Goal: Transaction & Acquisition: Book appointment/travel/reservation

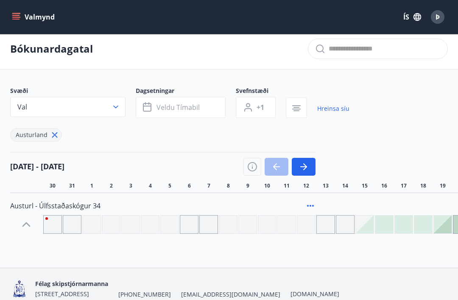
scroll to position [5, 0]
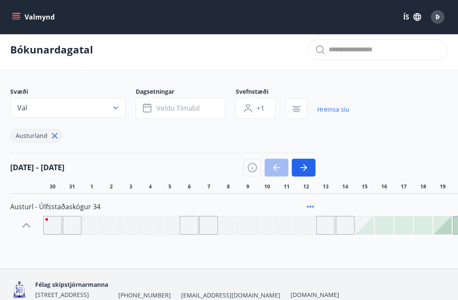
click at [125, 113] on button "Val" at bounding box center [67, 107] width 115 height 20
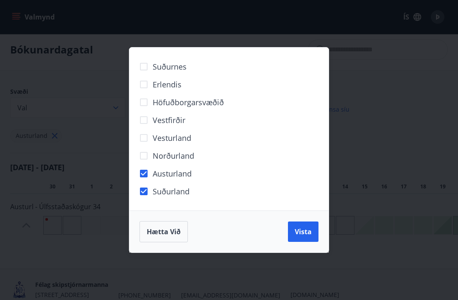
click at [303, 236] on span "Vista" at bounding box center [302, 231] width 17 height 9
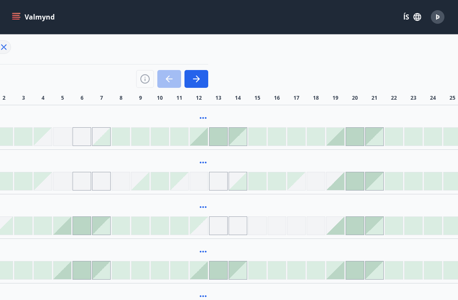
scroll to position [93, 115]
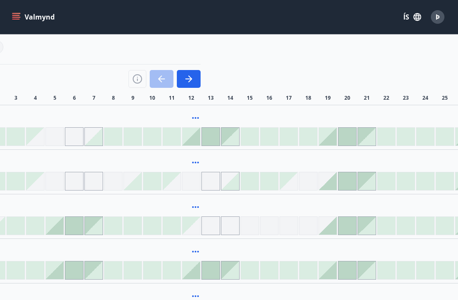
click at [249, 104] on div "Svæði Val Dagsetningar Veldu tímabil Svefnstæði +1 Hreinsa síu Austurland Suður…" at bounding box center [113, 183] width 437 height 369
click at [249, 103] on div "Svæði Val Dagsetningar Veldu tímabil Svefnstæði +1 Hreinsa síu Austurland Suður…" at bounding box center [113, 183] width 437 height 369
click at [250, 104] on div "Svæði Val Dagsetningar Veldu tímabil Svefnstæði +1 Hreinsa síu Austurland Suður…" at bounding box center [113, 183] width 437 height 369
click at [251, 109] on div "Laugarvatn - Sæból" at bounding box center [213, 125] width 636 height 41
click at [251, 226] on div at bounding box center [249, 225] width 19 height 19
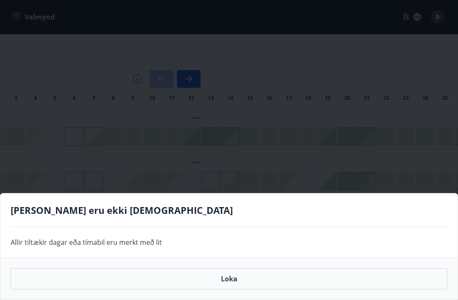
click at [233, 280] on button "Loka" at bounding box center [229, 278] width 436 height 21
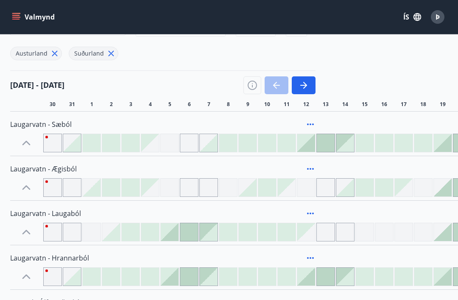
scroll to position [0, 0]
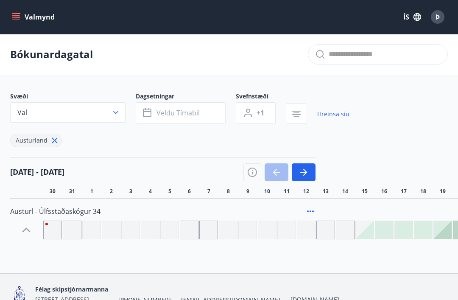
scroll to position [32, 0]
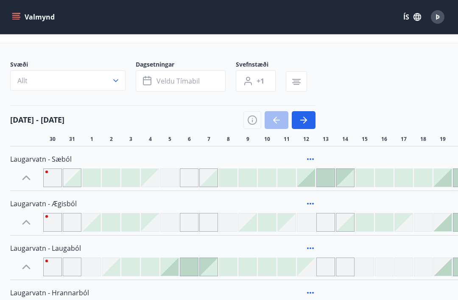
scroll to position [44, 0]
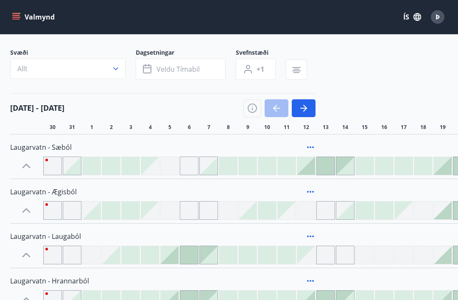
click at [27, 17] on button "Valmynd" at bounding box center [34, 16] width 48 height 15
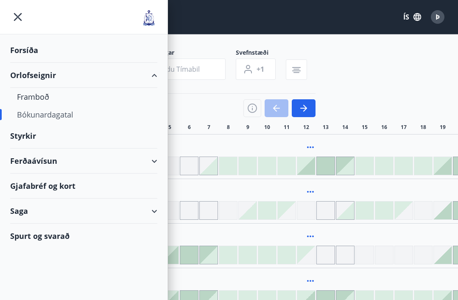
click at [130, 76] on div "Orlofseignir" at bounding box center [83, 75] width 147 height 25
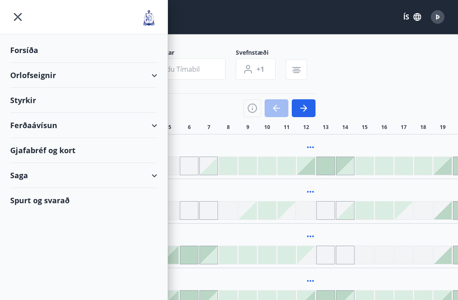
click at [58, 76] on div "Orlofseignir" at bounding box center [83, 75] width 147 height 25
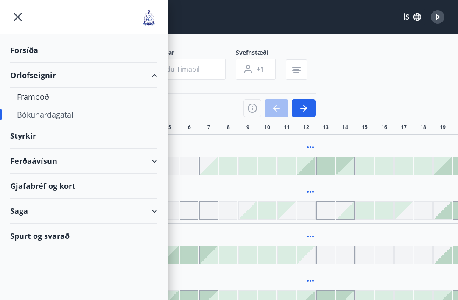
click at [50, 98] on div "Framboð" at bounding box center [83, 97] width 133 height 18
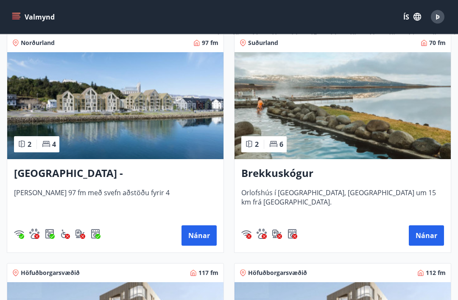
scroll to position [155, 0]
click at [427, 235] on button "Nánar" at bounding box center [425, 235] width 35 height 20
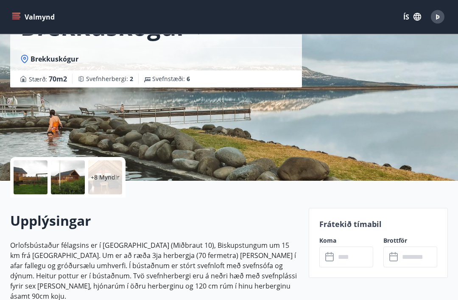
scroll to position [74, 0]
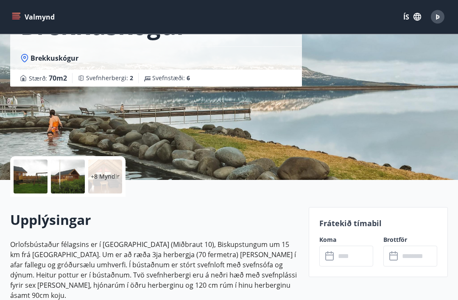
click at [45, 182] on div at bounding box center [31, 177] width 34 height 34
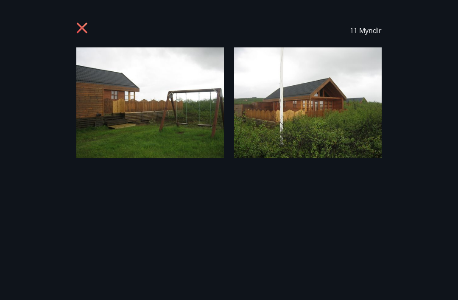
scroll to position [75, 0]
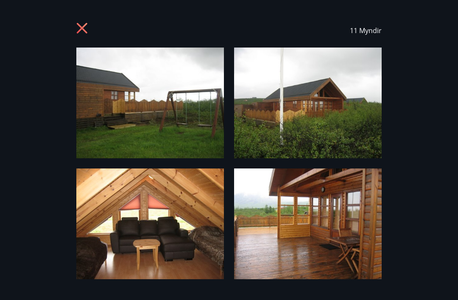
click at [192, 130] on img at bounding box center [149, 102] width 147 height 111
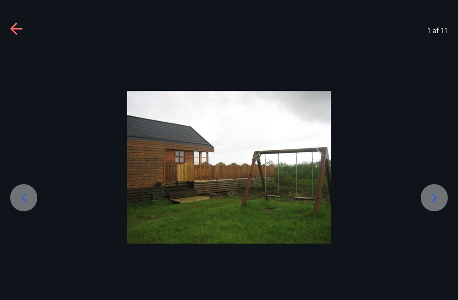
click at [436, 204] on icon at bounding box center [434, 198] width 14 height 14
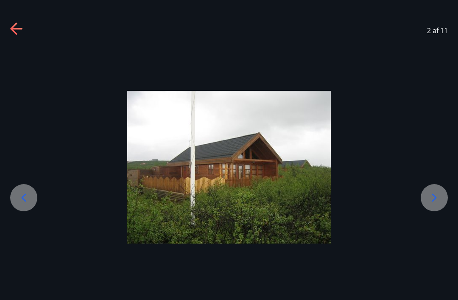
click at [436, 204] on icon at bounding box center [434, 198] width 14 height 14
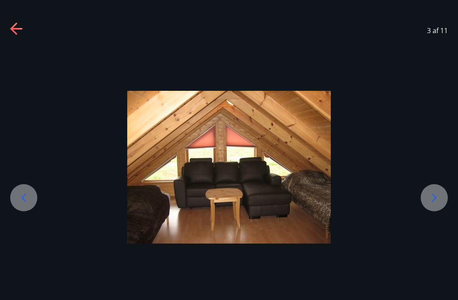
click at [437, 204] on icon at bounding box center [434, 198] width 14 height 14
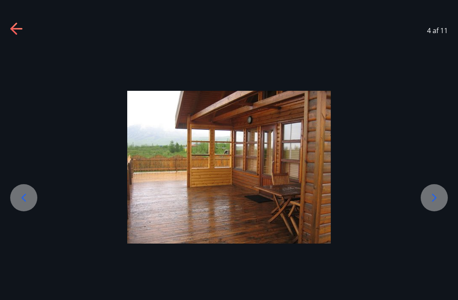
click at [437, 204] on icon at bounding box center [434, 198] width 14 height 14
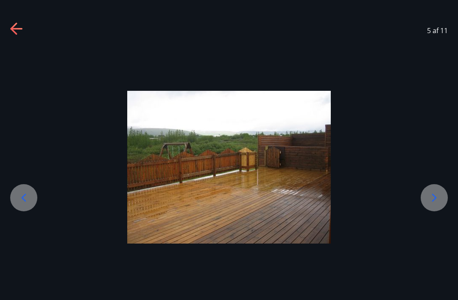
click at [434, 204] on icon at bounding box center [434, 198] width 14 height 14
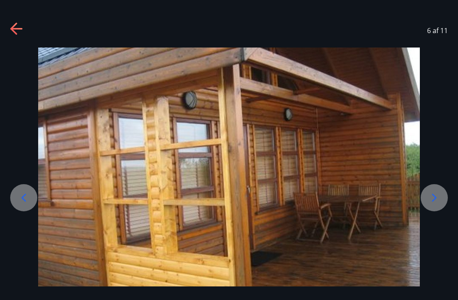
click at [435, 201] on icon at bounding box center [434, 197] width 5 height 8
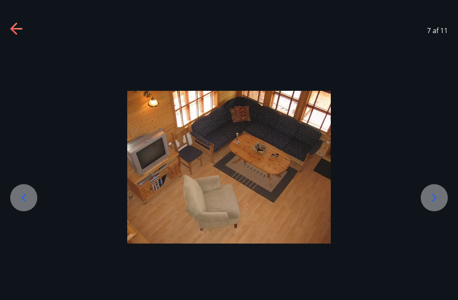
click at [436, 204] on icon at bounding box center [434, 198] width 14 height 14
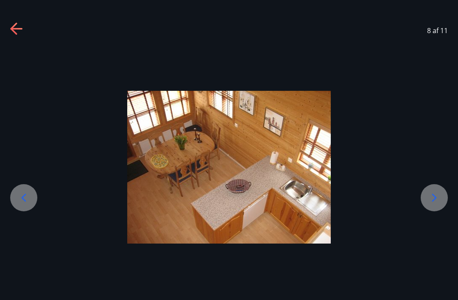
click at [435, 204] on icon at bounding box center [434, 198] width 14 height 14
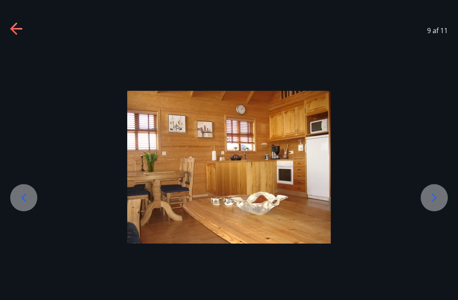
click at [294, 200] on img at bounding box center [228, 167] width 203 height 153
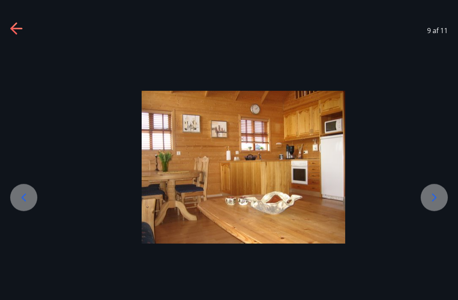
scroll to position [76, 0]
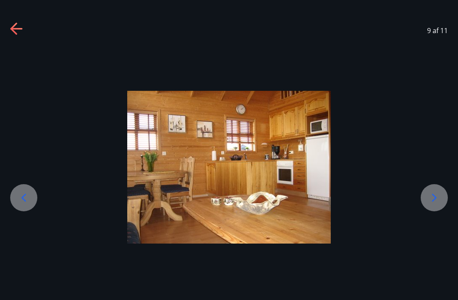
click at [434, 204] on icon at bounding box center [434, 198] width 14 height 14
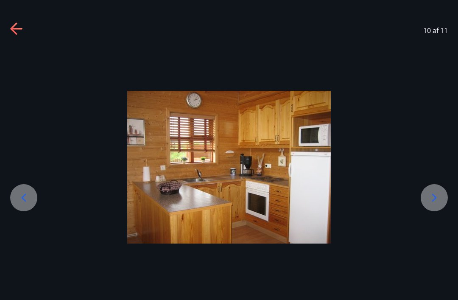
click at [434, 204] on icon at bounding box center [434, 198] width 14 height 14
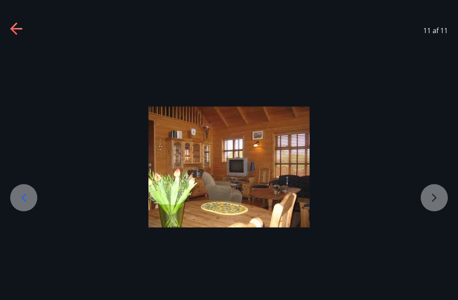
click at [437, 207] on div at bounding box center [229, 166] width 458 height 121
click at [434, 209] on div at bounding box center [229, 166] width 458 height 121
click at [432, 210] on div at bounding box center [229, 166] width 458 height 121
click at [433, 209] on div at bounding box center [229, 166] width 458 height 121
click at [431, 207] on div at bounding box center [229, 166] width 458 height 121
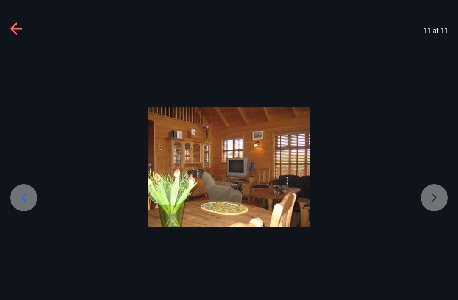
click at [18, 35] on icon at bounding box center [17, 29] width 14 height 14
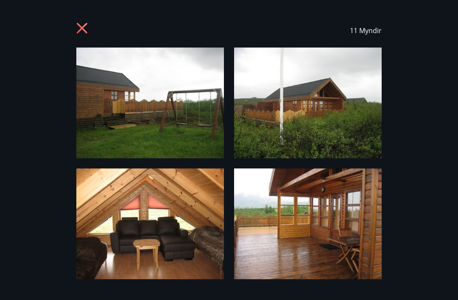
scroll to position [0, 0]
click at [85, 27] on icon at bounding box center [83, 29] width 14 height 14
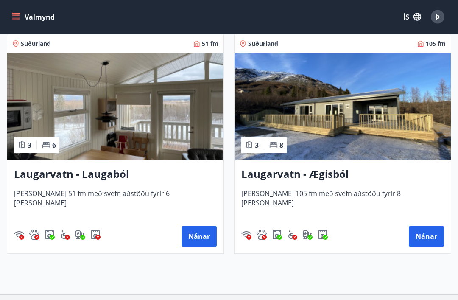
scroll to position [1991, 0]
click at [400, 136] on img at bounding box center [342, 106] width 216 height 107
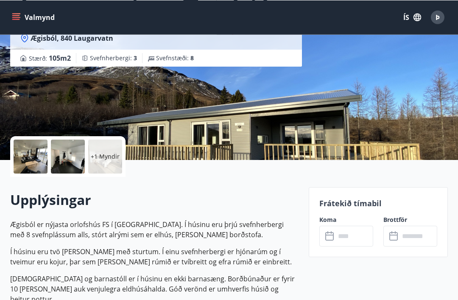
scroll to position [74, 0]
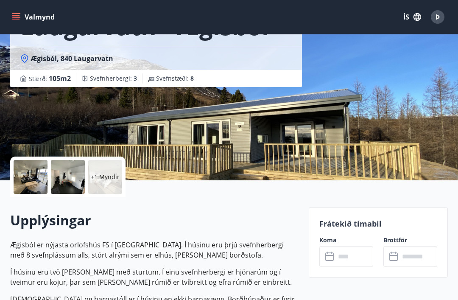
click at [42, 187] on div at bounding box center [31, 177] width 34 height 34
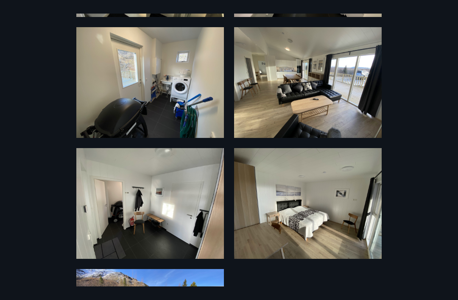
scroll to position [142, 0]
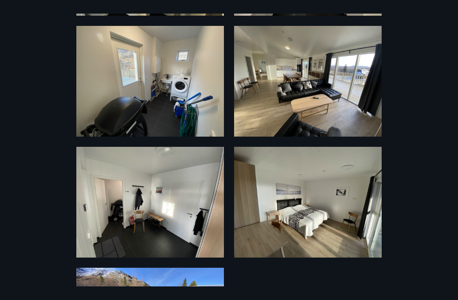
click at [319, 98] on img at bounding box center [307, 81] width 147 height 111
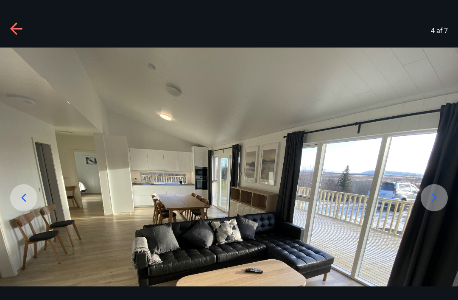
click at [435, 201] on icon at bounding box center [434, 197] width 5 height 8
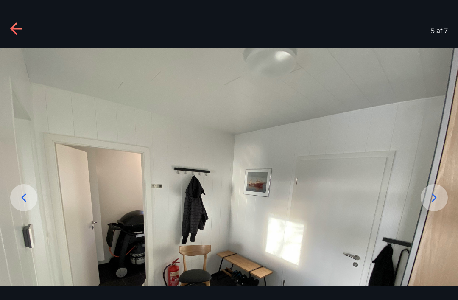
click at [438, 204] on icon at bounding box center [434, 198] width 14 height 14
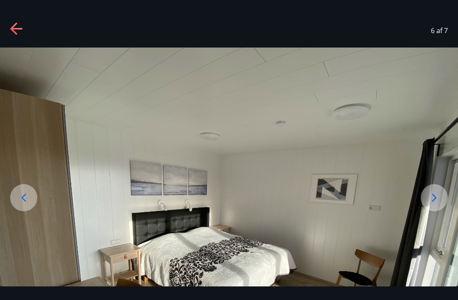
click at [436, 204] on icon at bounding box center [434, 198] width 14 height 14
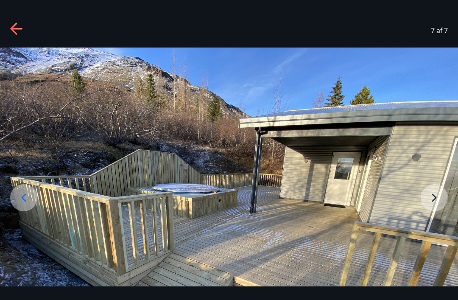
click at [434, 212] on img at bounding box center [229, 218] width 458 height 343
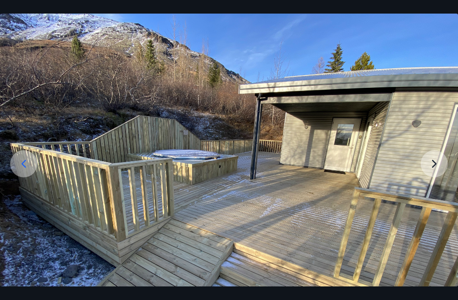
click at [435, 176] on img at bounding box center [229, 185] width 458 height 343
click at [433, 176] on img at bounding box center [229, 185] width 458 height 343
click at [435, 177] on img at bounding box center [229, 185] width 458 height 343
click at [435, 175] on img at bounding box center [229, 185] width 458 height 343
click at [23, 170] on icon at bounding box center [24, 164] width 14 height 14
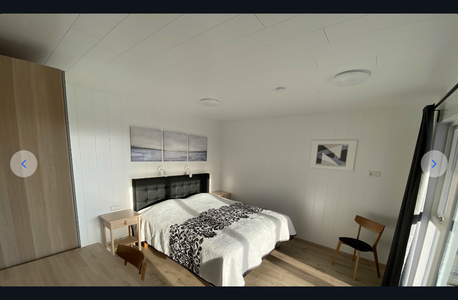
click at [21, 168] on div at bounding box center [23, 163] width 27 height 27
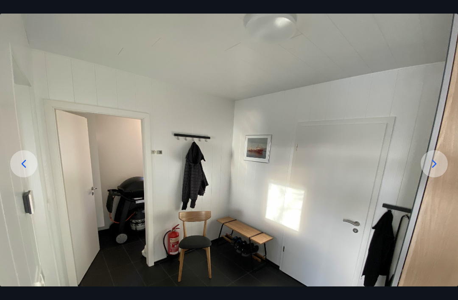
click at [20, 169] on div at bounding box center [23, 163] width 27 height 27
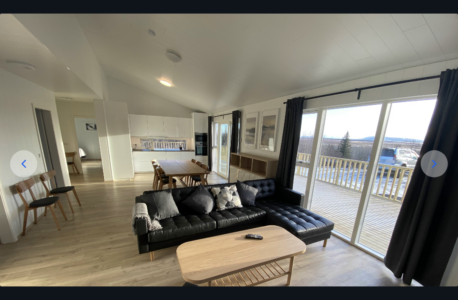
click at [20, 170] on icon at bounding box center [24, 164] width 14 height 14
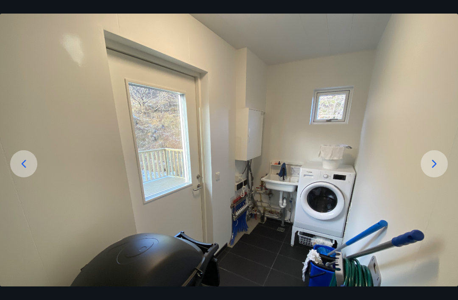
click at [17, 169] on div at bounding box center [23, 163] width 27 height 27
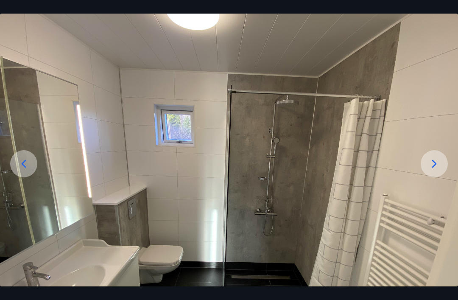
click at [19, 170] on icon at bounding box center [24, 164] width 14 height 14
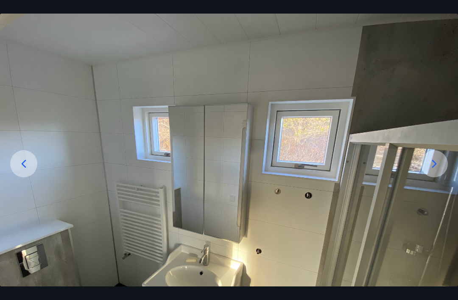
click at [19, 170] on div at bounding box center [23, 163] width 27 height 27
click at [21, 170] on icon at bounding box center [24, 164] width 14 height 14
click at [16, 169] on div at bounding box center [23, 163] width 27 height 27
click at [402, 185] on img at bounding box center [229, 185] width 458 height 343
click at [410, 172] on img at bounding box center [229, 185] width 458 height 343
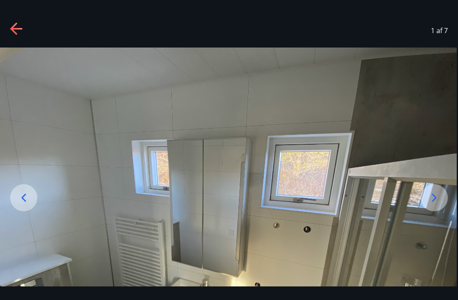
scroll to position [0, 0]
click at [20, 25] on icon at bounding box center [17, 29] width 14 height 14
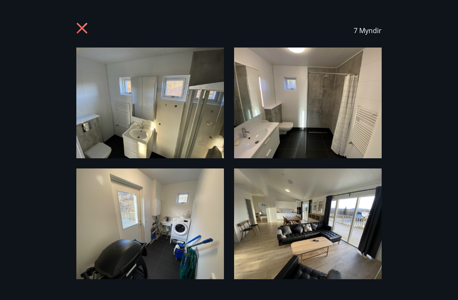
click at [86, 31] on icon at bounding box center [83, 29] width 14 height 14
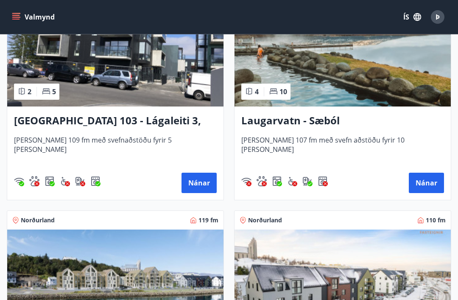
scroll to position [1119, 0]
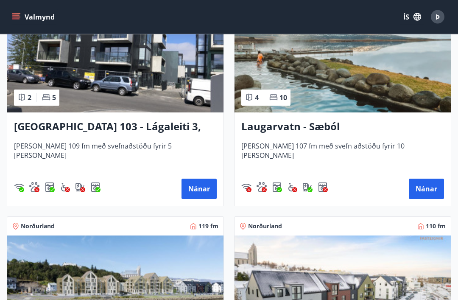
click at [421, 188] on button "Nánar" at bounding box center [425, 189] width 35 height 20
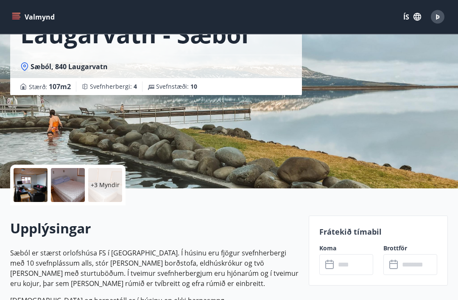
scroll to position [67, 0]
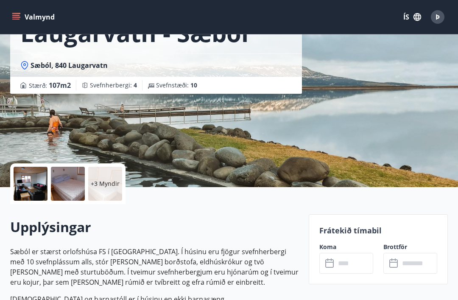
click at [40, 183] on div at bounding box center [31, 183] width 34 height 34
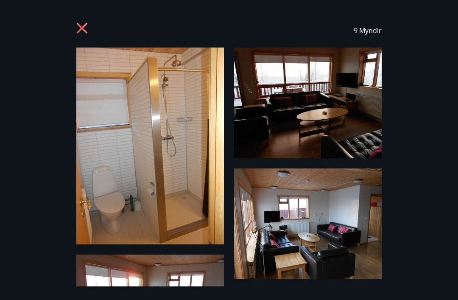
click at [192, 156] on img at bounding box center [149, 145] width 147 height 197
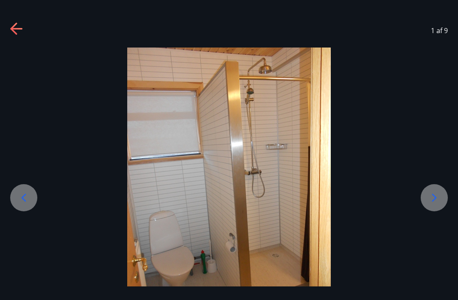
click at [438, 204] on icon at bounding box center [434, 198] width 14 height 14
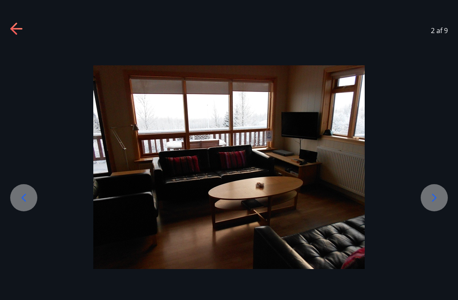
click at [437, 204] on icon at bounding box center [434, 198] width 14 height 14
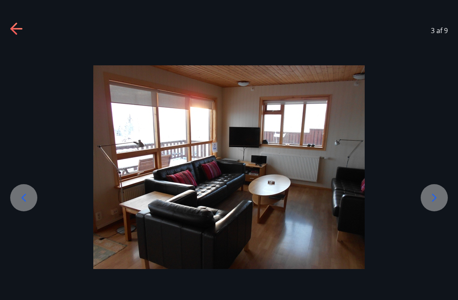
click at [436, 204] on icon at bounding box center [434, 198] width 14 height 14
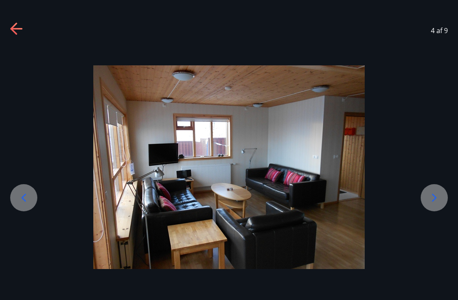
click at [433, 204] on icon at bounding box center [434, 198] width 14 height 14
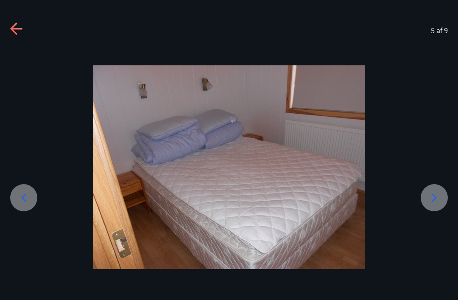
click at [434, 204] on icon at bounding box center [434, 198] width 14 height 14
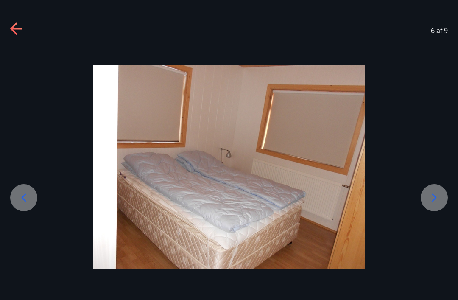
click at [433, 204] on icon at bounding box center [434, 198] width 14 height 14
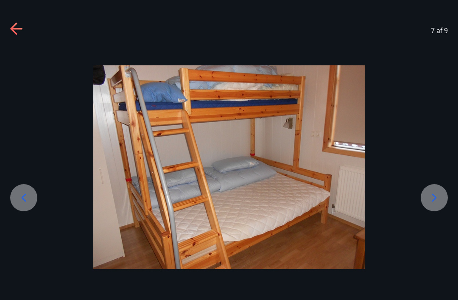
click at [432, 204] on icon at bounding box center [434, 198] width 14 height 14
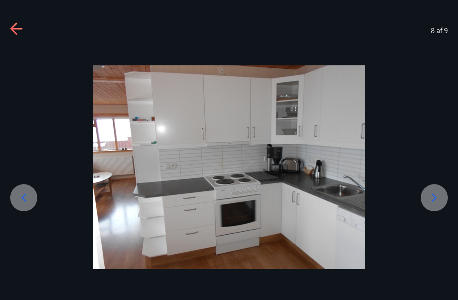
click at [431, 204] on icon at bounding box center [434, 198] width 14 height 14
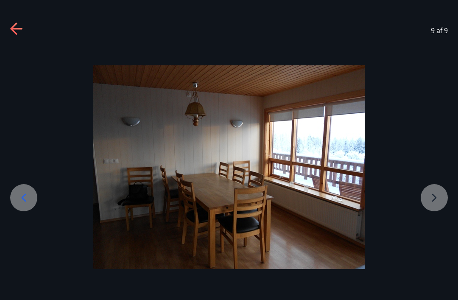
click at [433, 208] on div at bounding box center [229, 166] width 458 height 203
click at [434, 209] on div at bounding box center [229, 166] width 458 height 203
click at [432, 212] on div at bounding box center [229, 166] width 458 height 203
click at [438, 208] on div at bounding box center [229, 166] width 458 height 203
click at [18, 24] on icon at bounding box center [17, 29] width 14 height 14
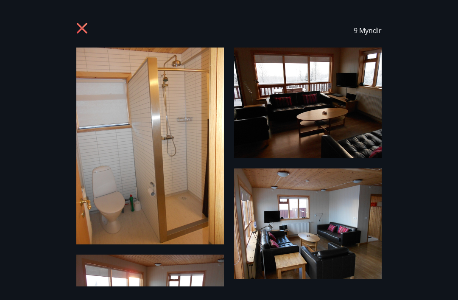
click at [82, 25] on icon at bounding box center [83, 29] width 14 height 14
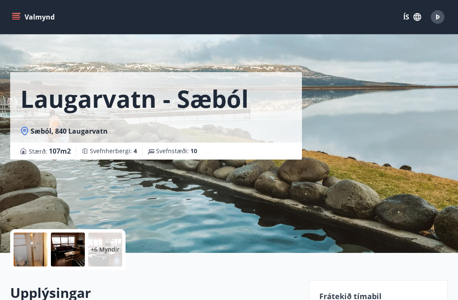
scroll to position [0, 0]
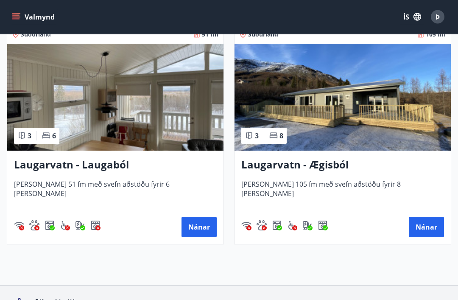
scroll to position [1999, 0]
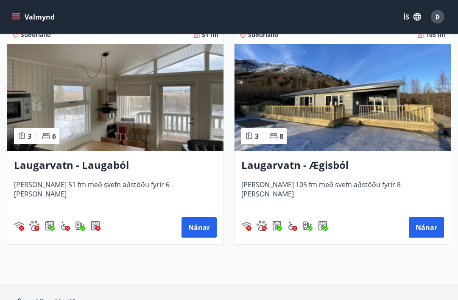
click at [71, 164] on h3 "Laugarvatn - Laugaból" at bounding box center [115, 165] width 203 height 15
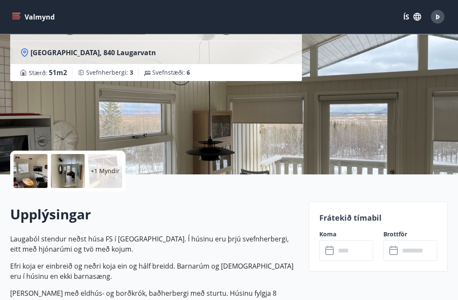
click at [35, 168] on div at bounding box center [31, 171] width 34 height 34
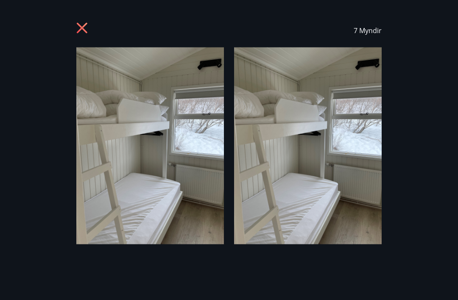
scroll to position [80, 0]
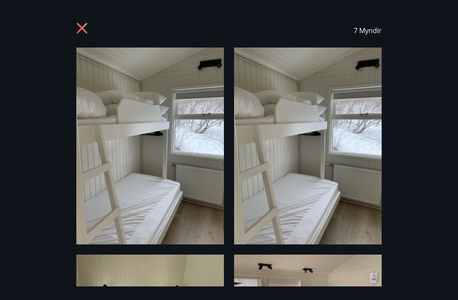
click at [188, 178] on img at bounding box center [149, 145] width 147 height 197
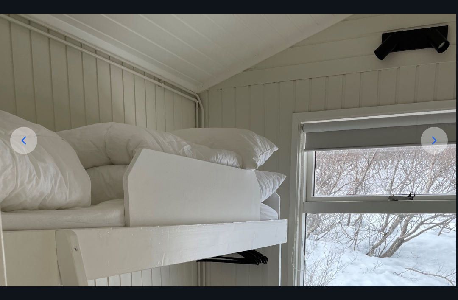
scroll to position [55, 0]
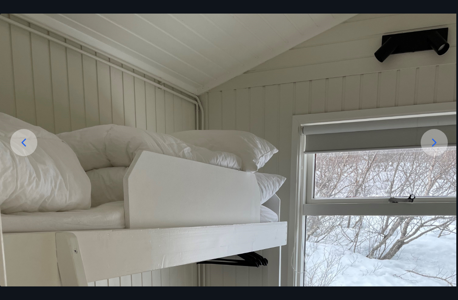
click at [435, 146] on icon at bounding box center [434, 142] width 5 height 8
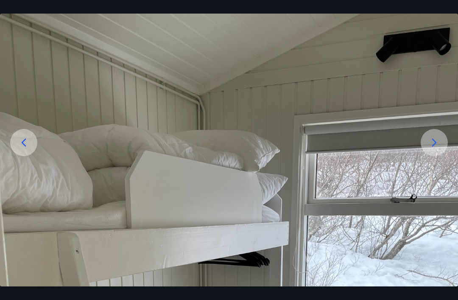
click at [436, 149] on icon at bounding box center [434, 143] width 14 height 14
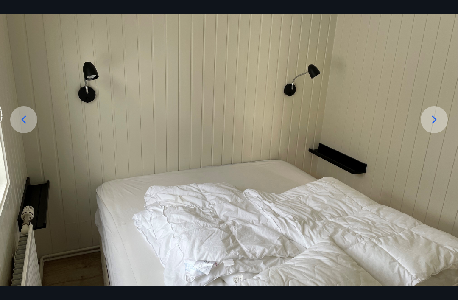
scroll to position [78, 0]
click at [436, 127] on icon at bounding box center [434, 120] width 14 height 14
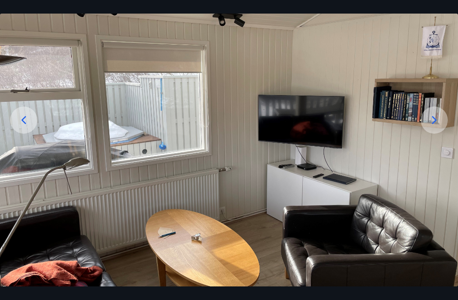
click at [438, 127] on icon at bounding box center [434, 120] width 14 height 14
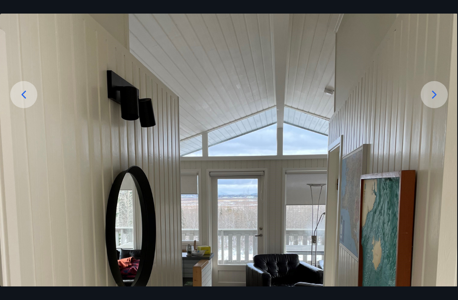
scroll to position [103, 0]
click at [438, 101] on icon at bounding box center [434, 95] width 14 height 14
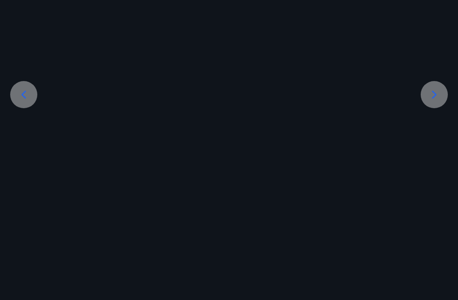
scroll to position [9, 0]
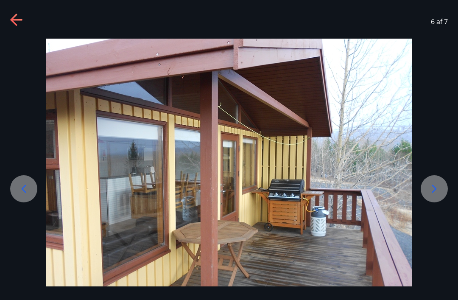
click at [433, 195] on icon at bounding box center [434, 189] width 14 height 14
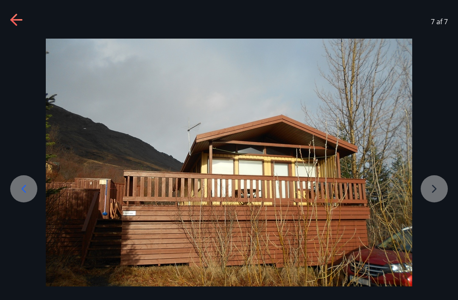
click at [435, 199] on div at bounding box center [229, 176] width 458 height 275
click at [433, 200] on div at bounding box center [229, 176] width 458 height 275
click at [15, 8] on div "7 af 7" at bounding box center [229, 150] width 458 height 300
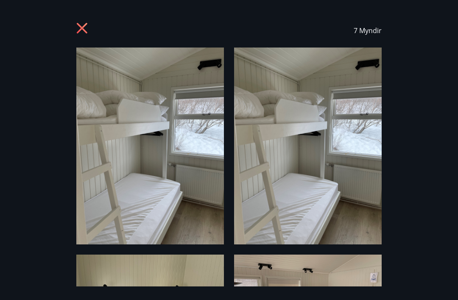
click at [81, 30] on icon at bounding box center [82, 28] width 11 height 11
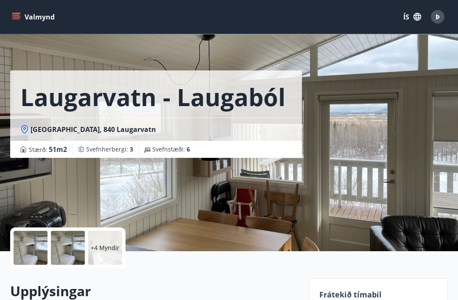
scroll to position [0, 0]
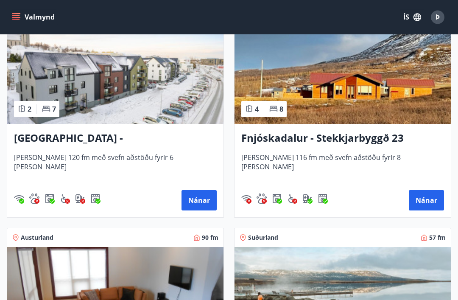
scroll to position [1559, 0]
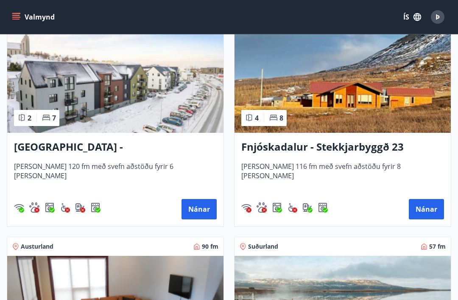
click at [423, 207] on button "Nánar" at bounding box center [425, 209] width 35 height 20
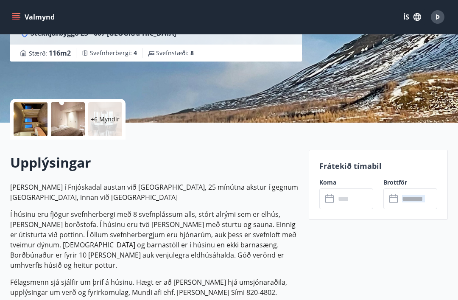
scroll to position [132, 0]
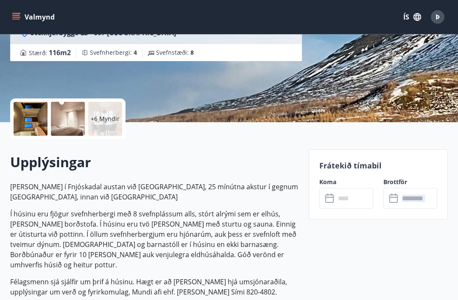
click at [41, 118] on div at bounding box center [31, 119] width 34 height 34
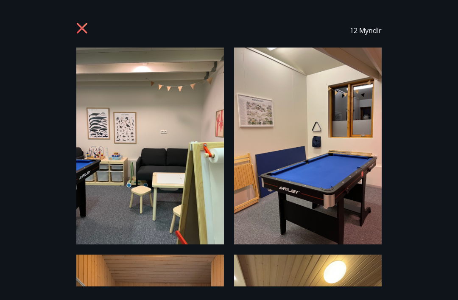
click at [186, 160] on img at bounding box center [149, 145] width 147 height 197
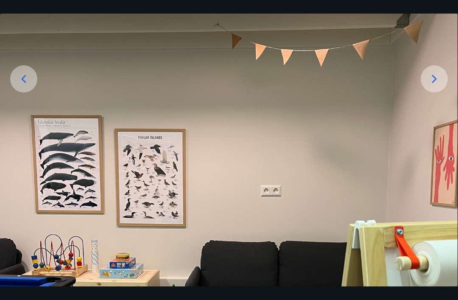
scroll to position [119, 0]
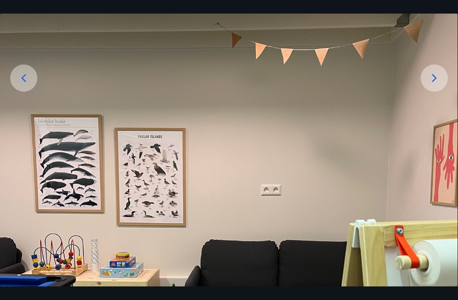
click at [433, 85] on icon at bounding box center [434, 78] width 14 height 14
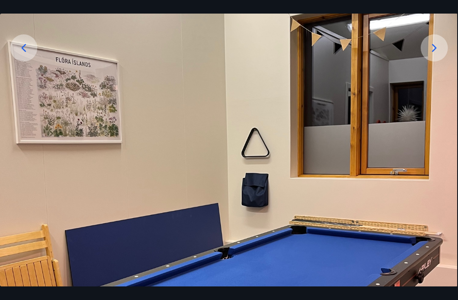
scroll to position [149, 0]
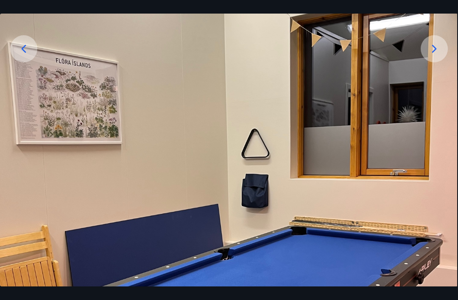
click at [436, 55] on icon at bounding box center [434, 49] width 14 height 14
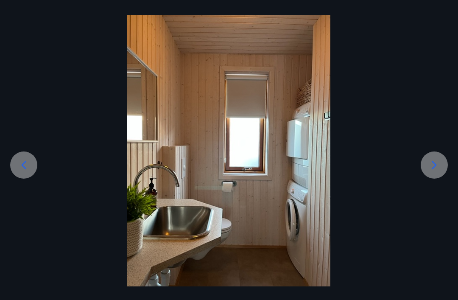
scroll to position [33, 0]
click at [438, 172] on icon at bounding box center [434, 165] width 14 height 14
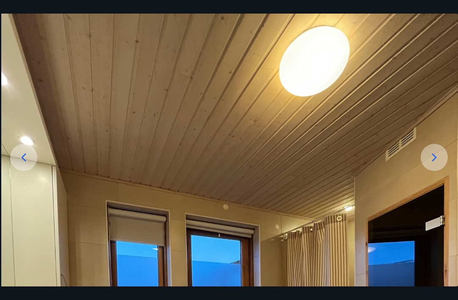
scroll to position [38, 0]
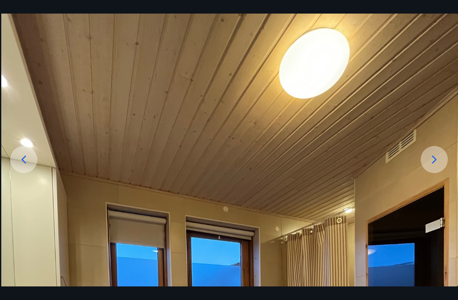
click at [436, 163] on icon at bounding box center [434, 159] width 5 height 8
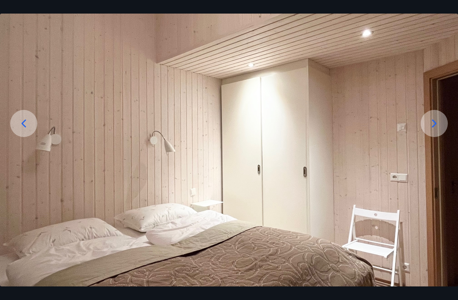
scroll to position [60, 0]
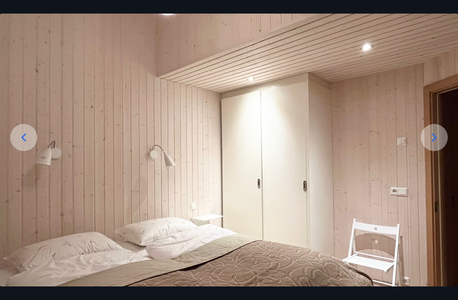
click at [435, 141] on icon at bounding box center [434, 137] width 5 height 8
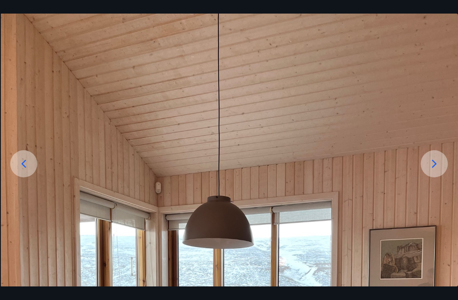
scroll to position [28, 0]
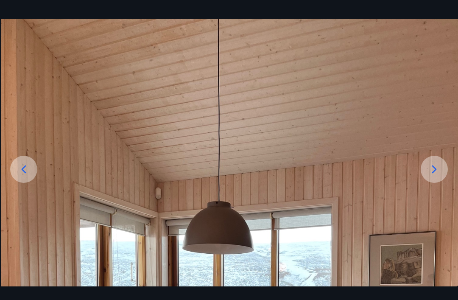
click at [434, 176] on icon at bounding box center [434, 169] width 14 height 14
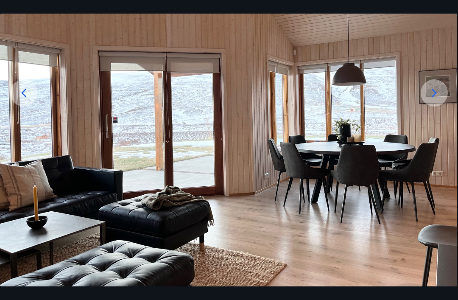
scroll to position [105, 0]
click at [437, 100] on icon at bounding box center [434, 93] width 14 height 14
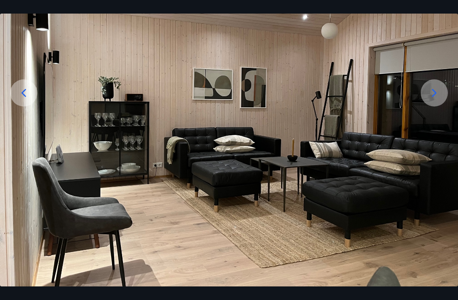
click at [436, 100] on icon at bounding box center [434, 93] width 14 height 14
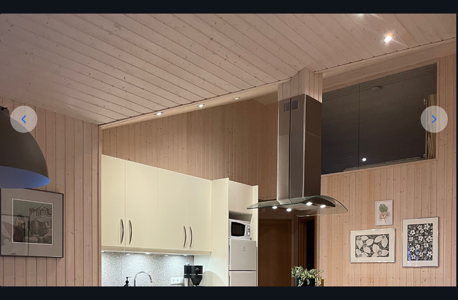
scroll to position [79, 0]
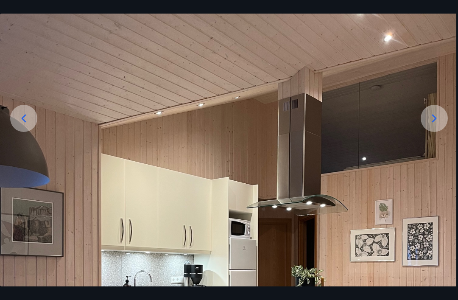
click at [435, 125] on icon at bounding box center [434, 118] width 14 height 14
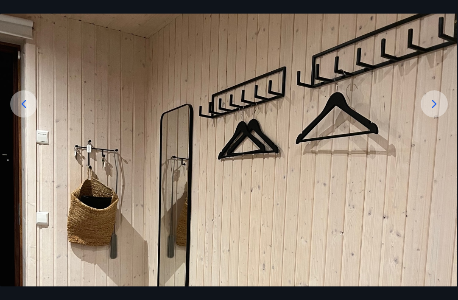
scroll to position [93, 0]
click at [434, 108] on icon at bounding box center [434, 104] width 5 height 8
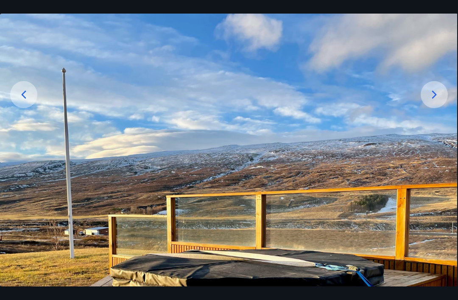
scroll to position [100, 0]
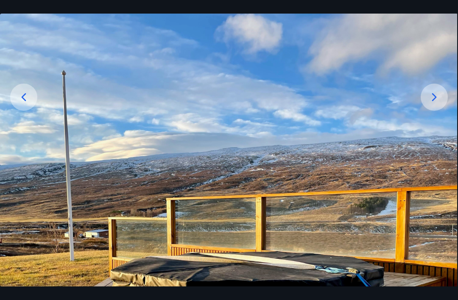
click at [433, 104] on icon at bounding box center [434, 97] width 14 height 14
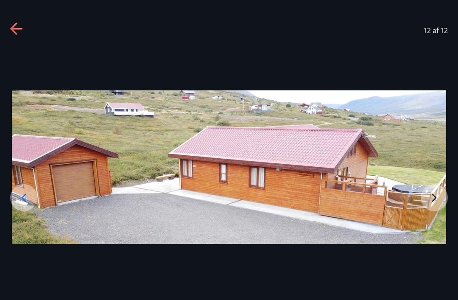
scroll to position [0, 0]
click at [33, 211] on div at bounding box center [23, 197] width 27 height 27
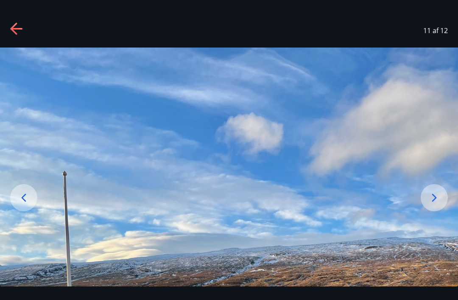
click at [22, 31] on icon at bounding box center [17, 29] width 14 height 14
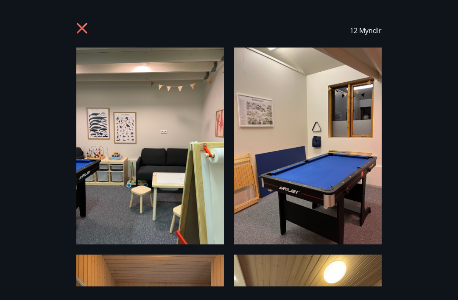
click at [81, 27] on icon at bounding box center [82, 28] width 11 height 11
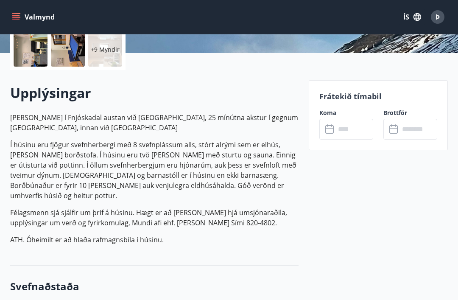
scroll to position [203, 0]
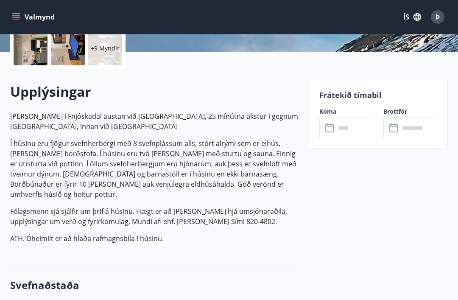
click at [336, 128] on input "text" at bounding box center [354, 127] width 38 height 21
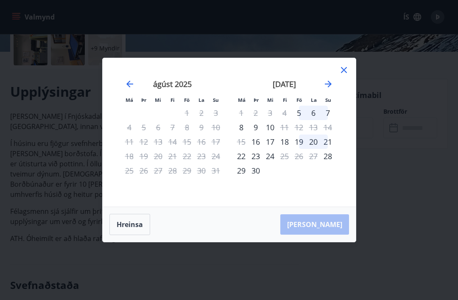
click at [304, 149] on div "19" at bounding box center [298, 141] width 14 height 14
click at [330, 149] on div "21" at bounding box center [327, 141] width 14 height 14
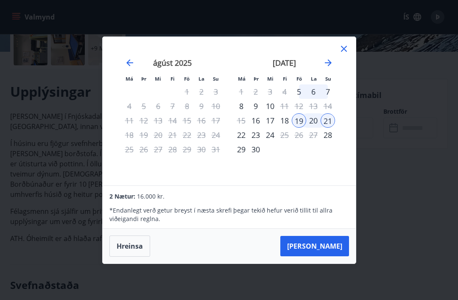
click at [328, 256] on button "[PERSON_NAME]" at bounding box center [314, 246] width 69 height 20
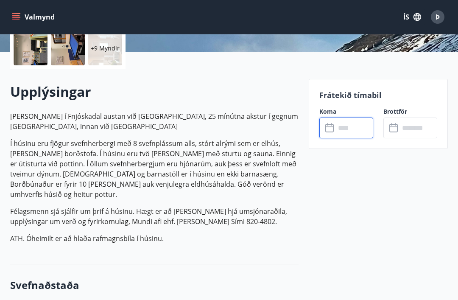
type input "******"
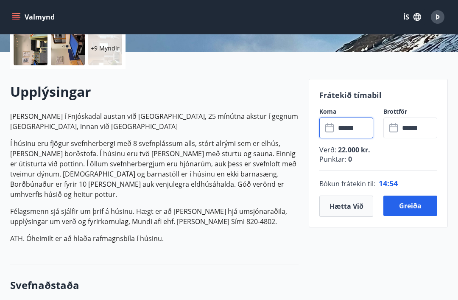
click at [410, 202] on button "Greiða" at bounding box center [410, 205] width 54 height 20
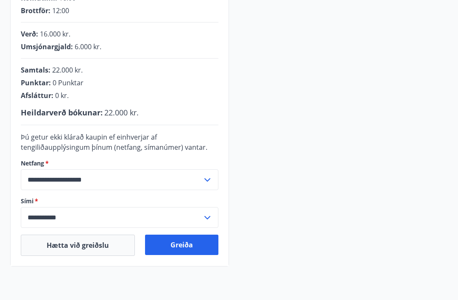
scroll to position [191, 0]
click at [183, 244] on button "Greiða" at bounding box center [181, 244] width 73 height 20
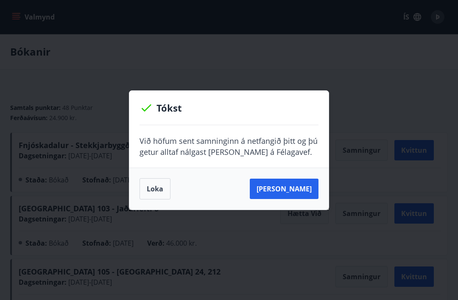
click at [294, 190] on button "Sjá samning" at bounding box center [284, 188] width 69 height 20
click at [298, 185] on button "Sjá samning" at bounding box center [284, 188] width 69 height 20
click at [164, 186] on button "Loka" at bounding box center [154, 188] width 31 height 21
